Goal: Transaction & Acquisition: Subscribe to service/newsletter

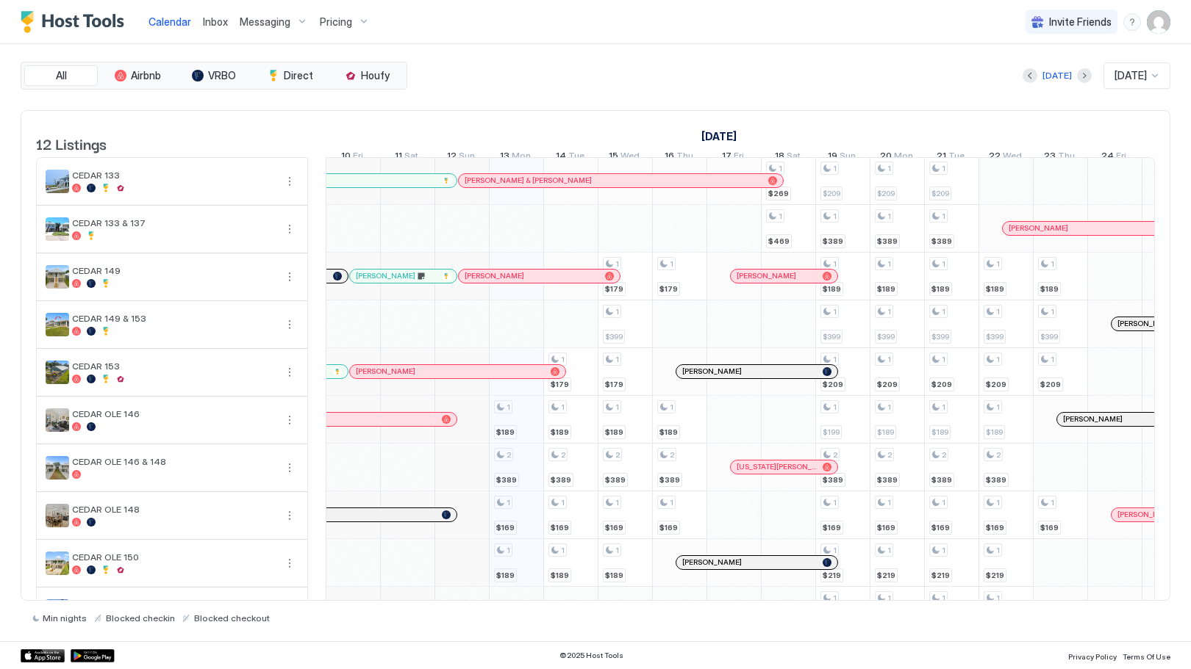
scroll to position [73, 0]
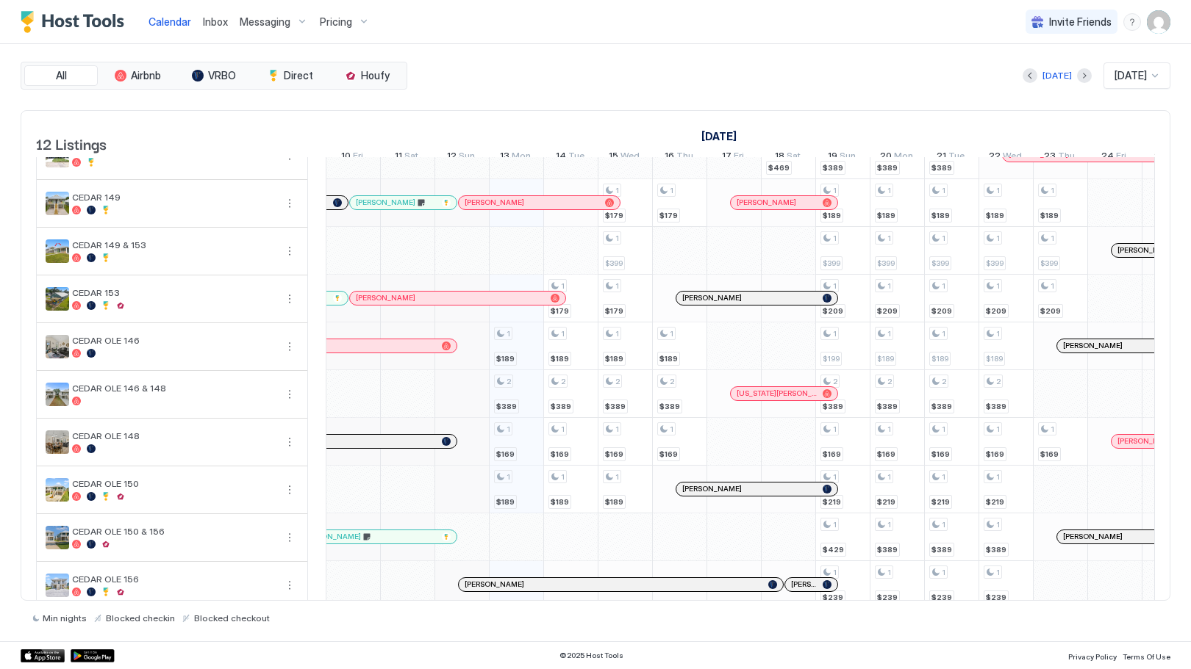
click at [353, 24] on div "Pricing" at bounding box center [345, 22] width 62 height 25
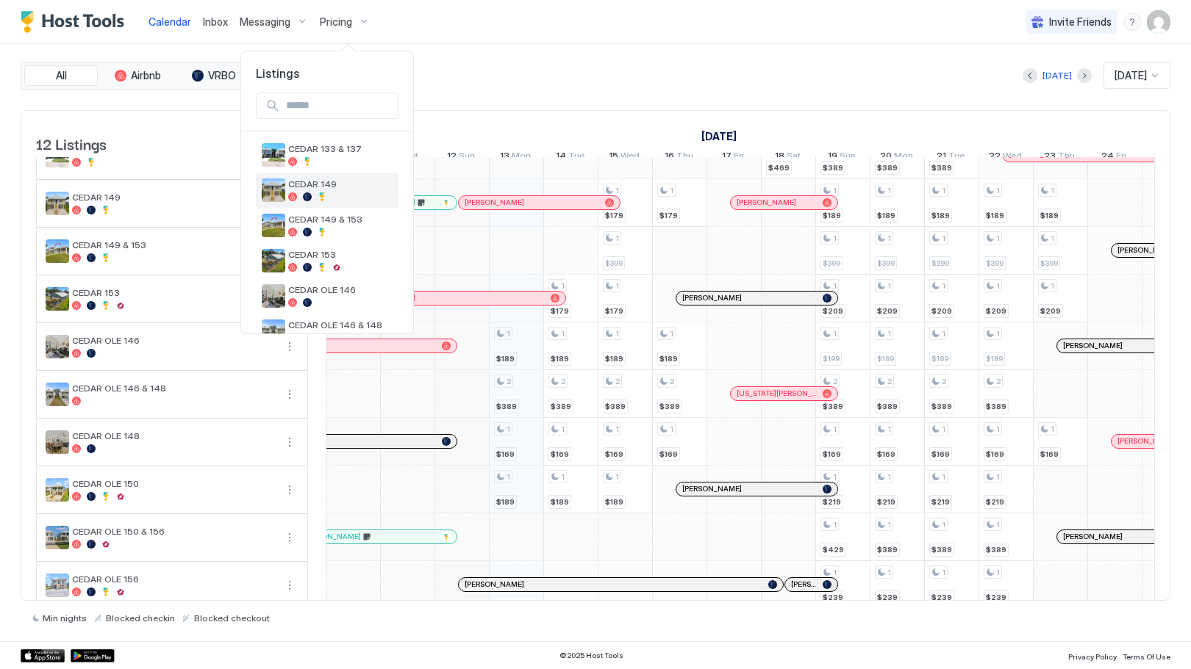
click at [329, 193] on div at bounding box center [340, 197] width 104 height 9
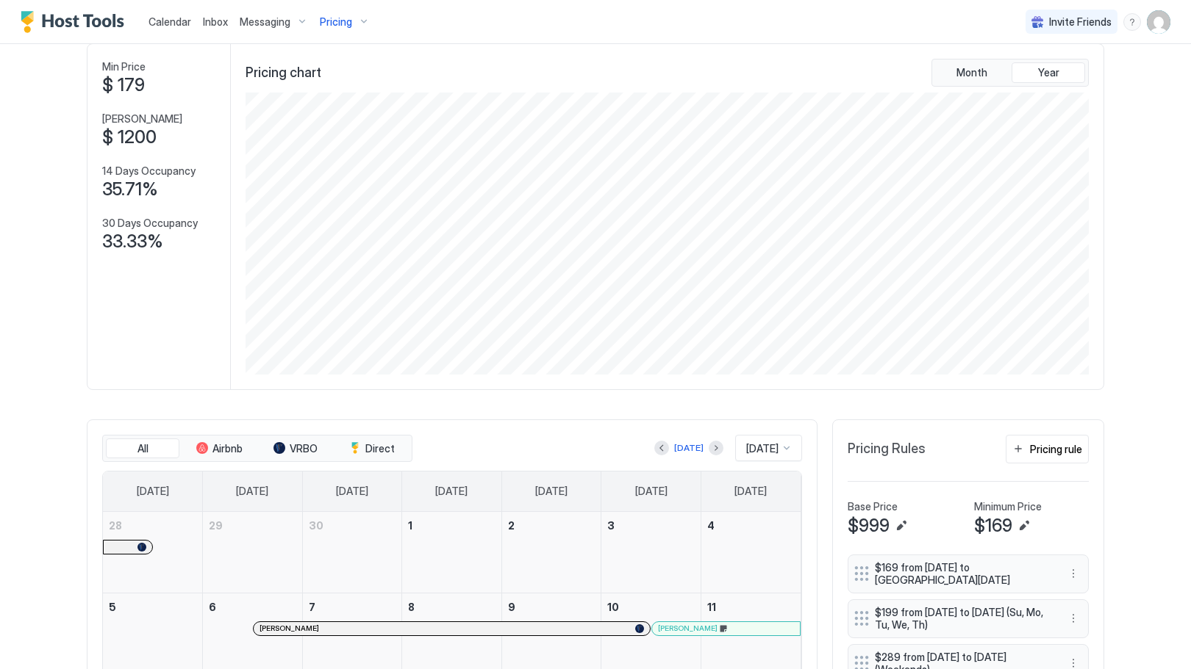
scroll to position [147, 0]
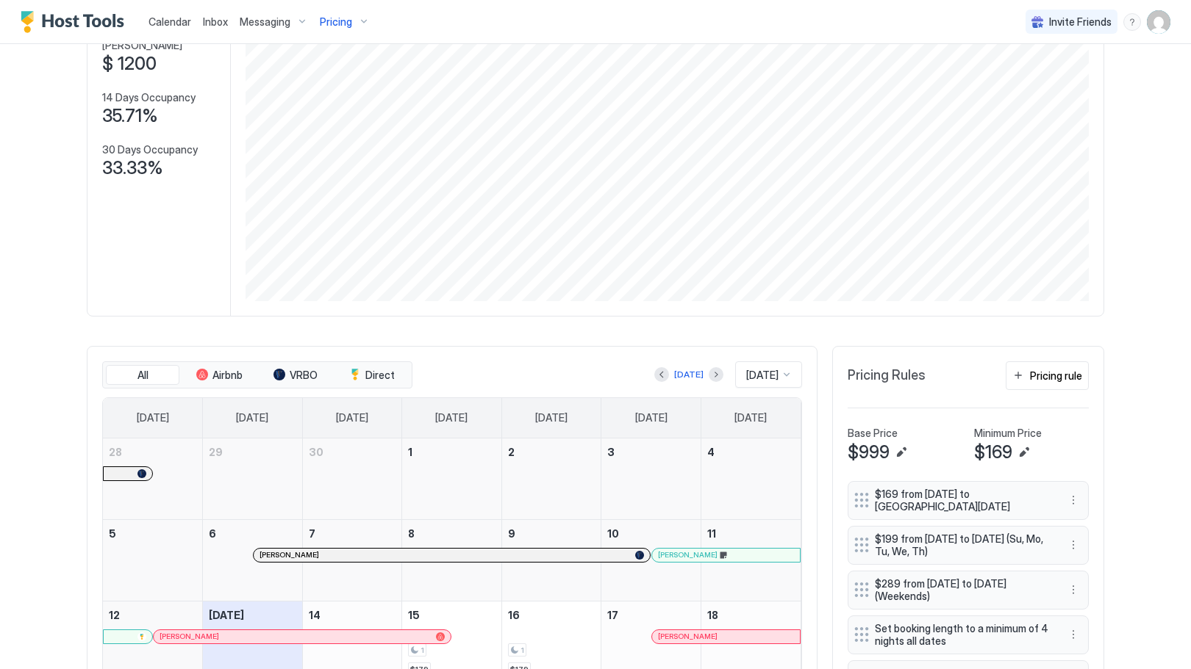
click at [761, 381] on span "[DATE]" at bounding box center [762, 375] width 32 height 13
click at [753, 432] on span "[DATE]" at bounding box center [759, 426] width 29 height 11
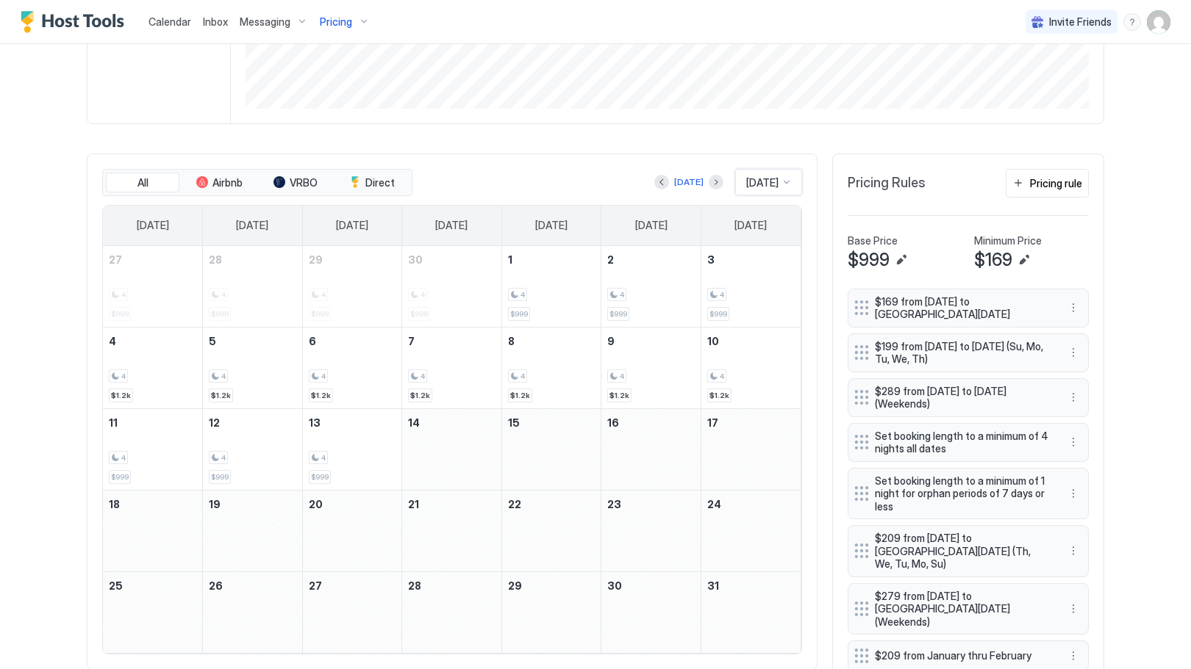
scroll to position [193, 0]
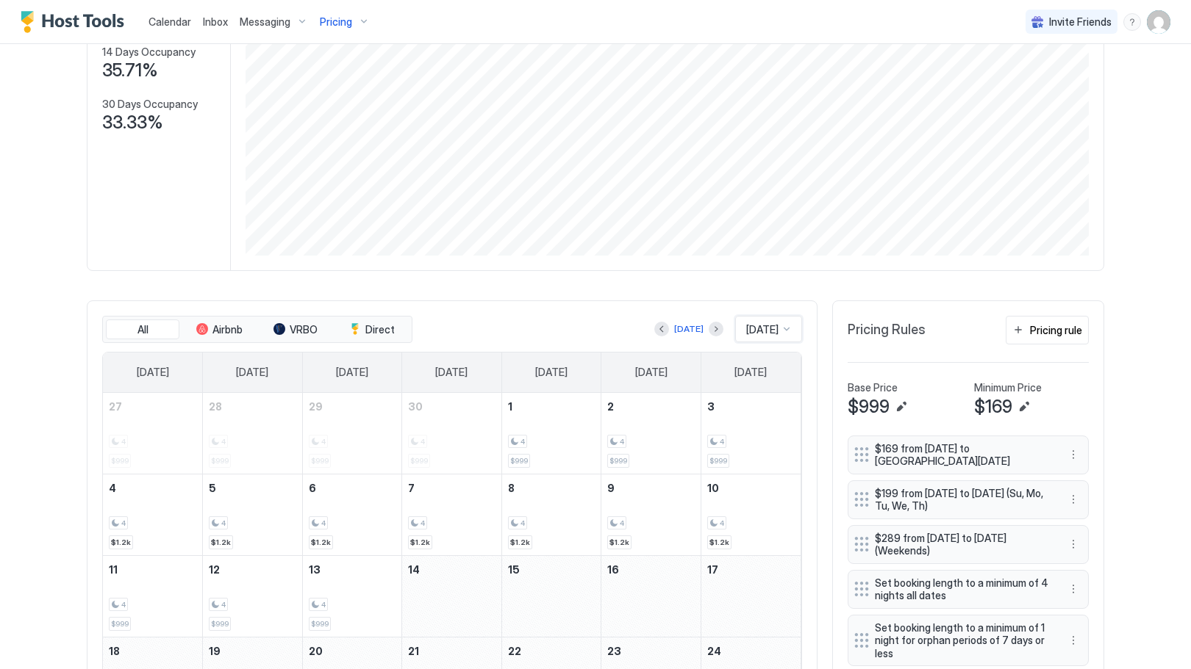
click at [349, 20] on span "Pricing" at bounding box center [336, 21] width 32 height 13
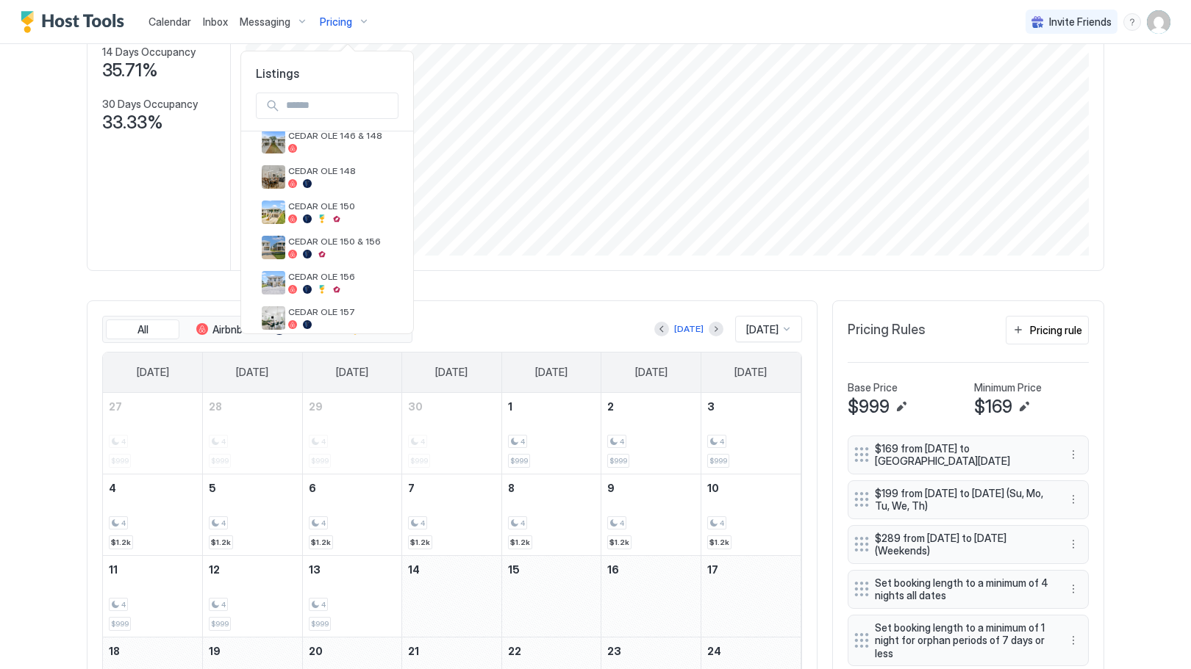
scroll to position [280, 0]
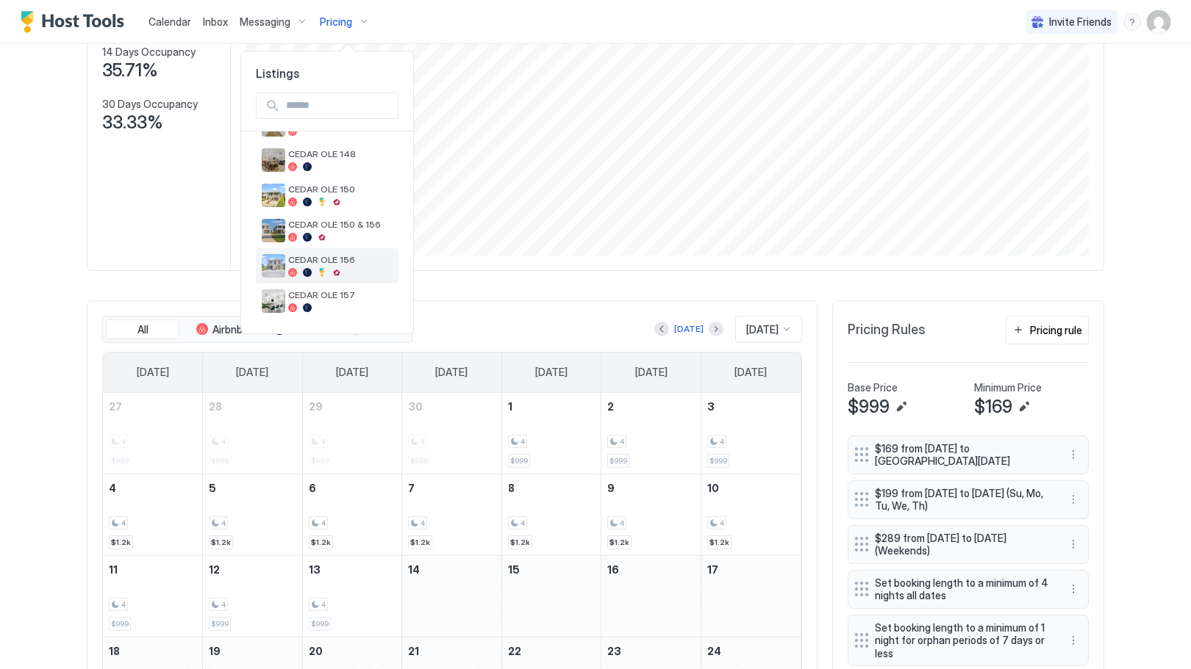
click at [329, 256] on span "CEDAR OLE 156" at bounding box center [340, 259] width 104 height 11
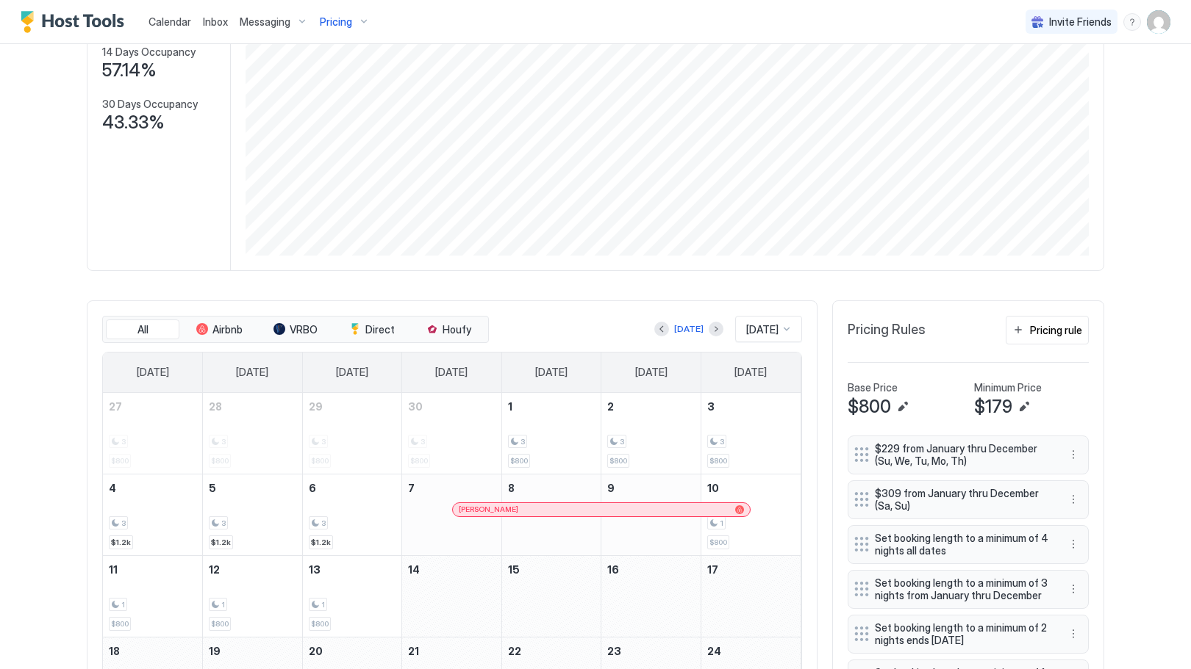
click at [463, 514] on span "[PERSON_NAME]" at bounding box center [489, 510] width 60 height 10
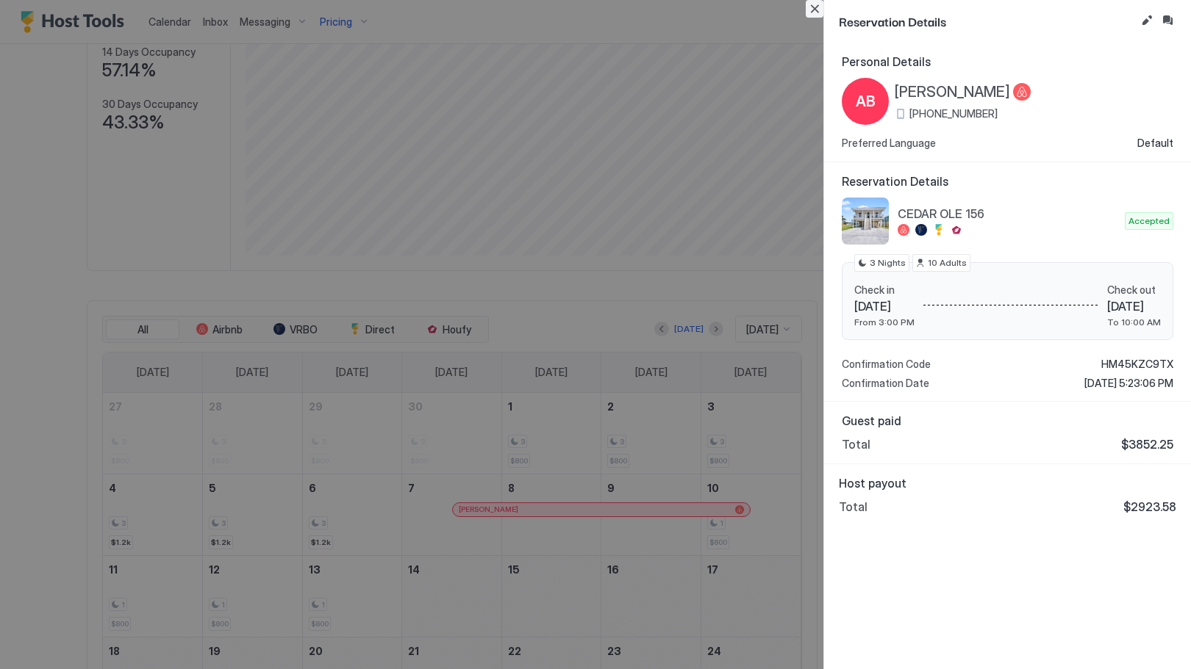
click at [816, 11] on button "Close" at bounding box center [814, 9] width 18 height 18
